Goal: Information Seeking & Learning: Learn about a topic

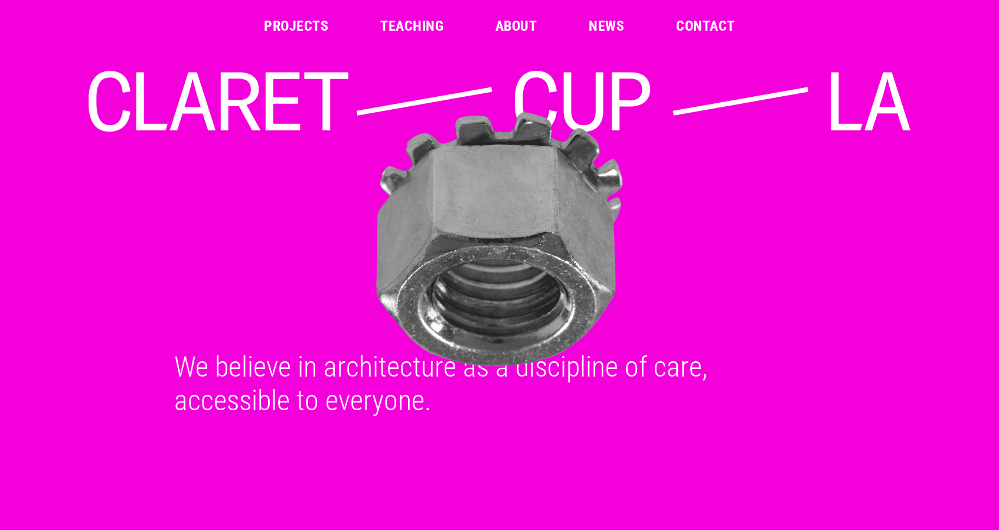
click at [502, 31] on link "About" at bounding box center [515, 26] width 41 height 14
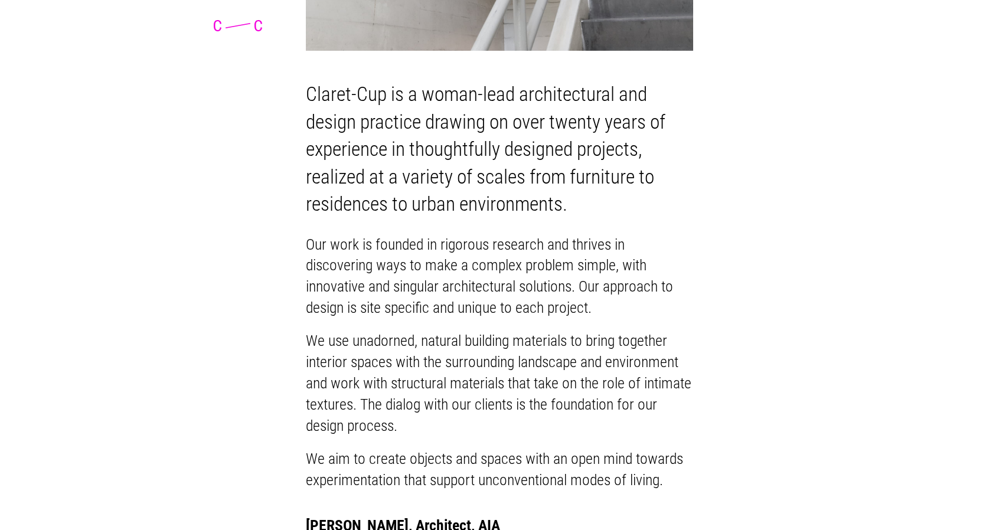
scroll to position [531, 0]
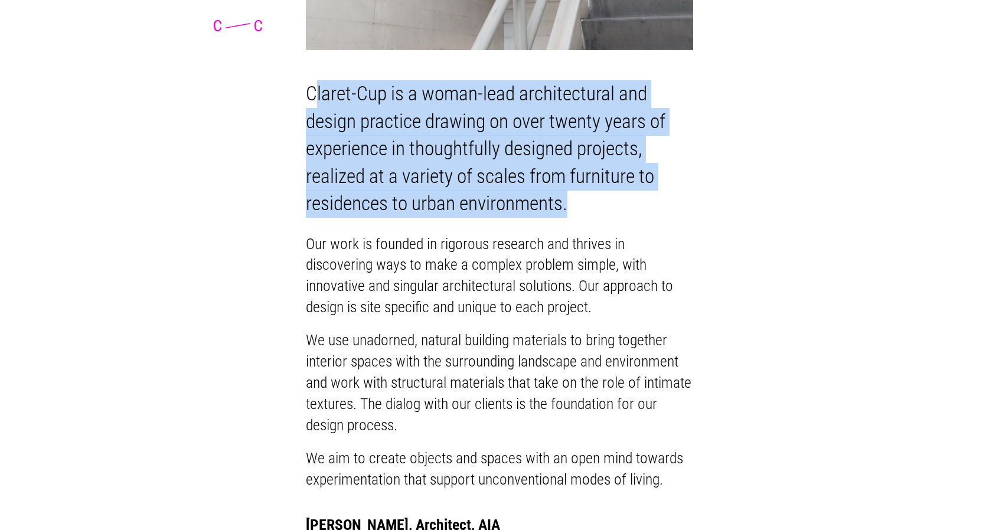
drag, startPoint x: 457, startPoint y: 225, endPoint x: 303, endPoint y: 86, distance: 207.2
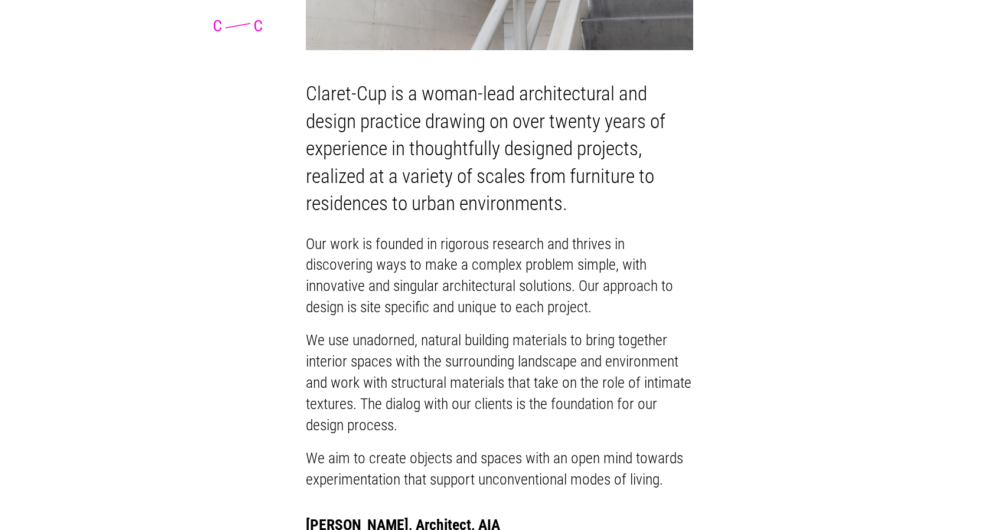
click at [306, 115] on p "Claret-Cup is a woman-lead architectural and design practice drawing on over tw…" at bounding box center [499, 149] width 387 height 138
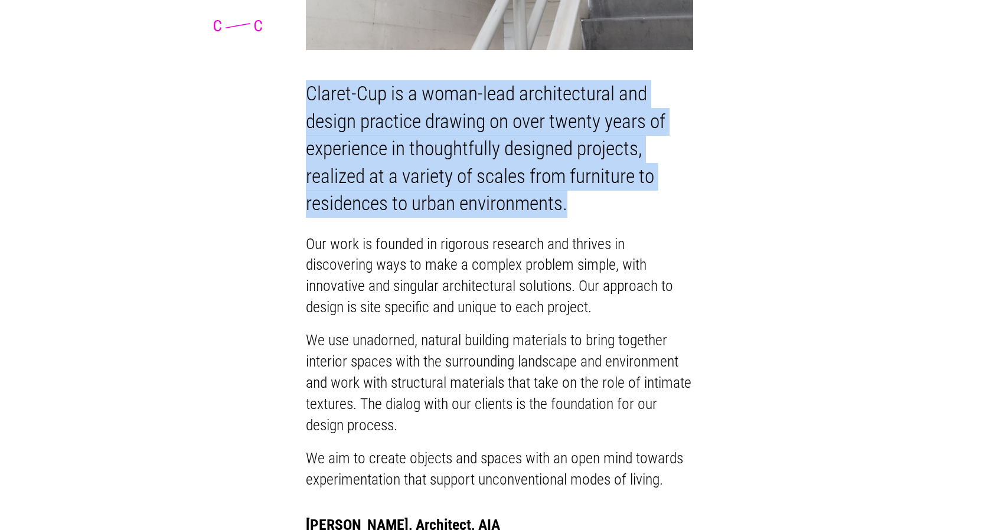
drag, startPoint x: 302, startPoint y: 115, endPoint x: 460, endPoint y: 234, distance: 198.4
click at [460, 218] on p "Claret-Cup is a woman-lead architectural and design practice drawing on over tw…" at bounding box center [499, 149] width 387 height 138
copy p "Claret-Cup is a woman-lead architectural and design practice drawing on over tw…"
